Goal: Find specific page/section: Find specific page/section

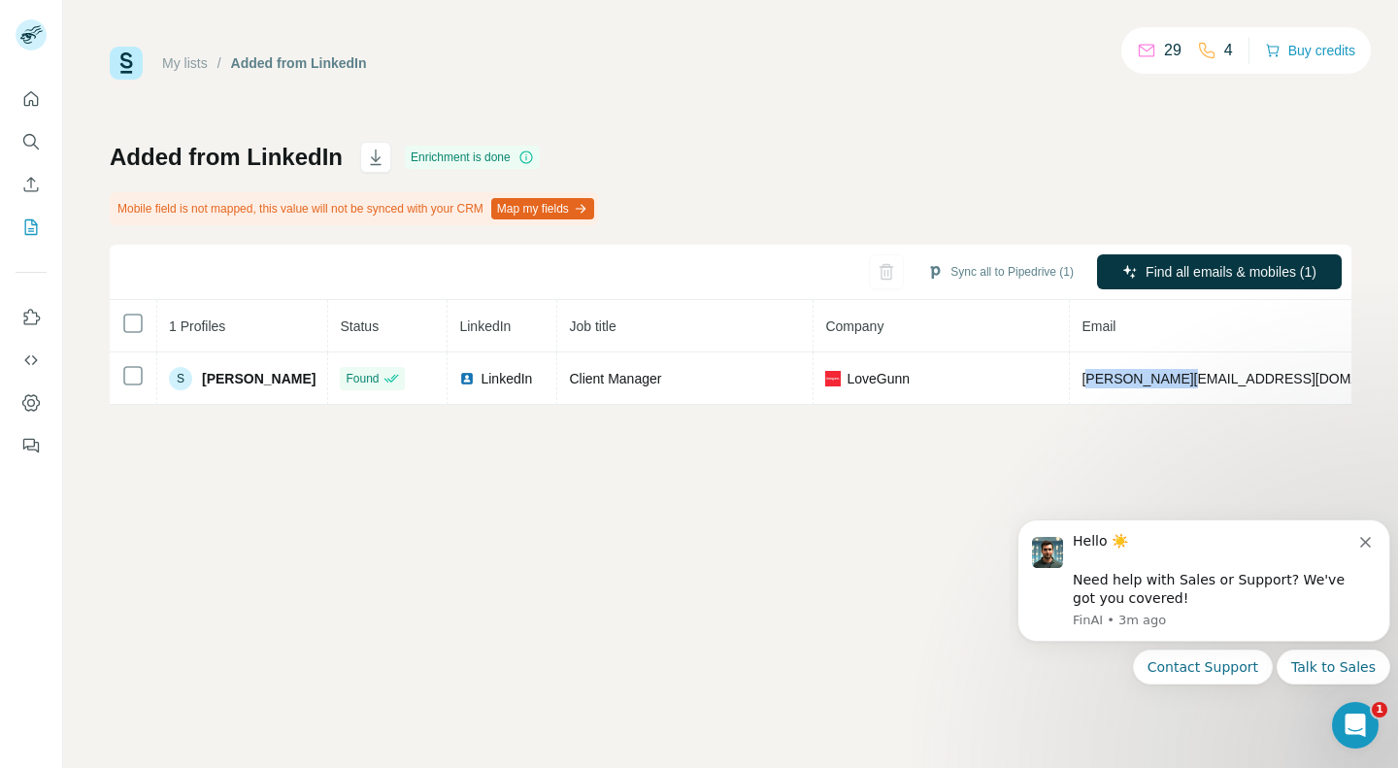
drag, startPoint x: 1019, startPoint y: 381, endPoint x: 1128, endPoint y: 379, distance: 108.8
click at [1128, 379] on span "[PERSON_NAME][EMAIL_ADDRESS][DOMAIN_NAME]" at bounding box center [1253, 379] width 342 height 16
